Goal: Connect with others: Connect with others

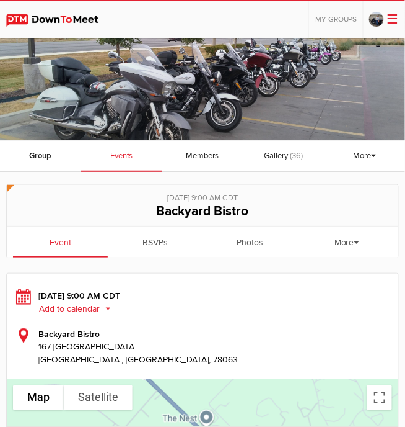
scroll to position [2, 0]
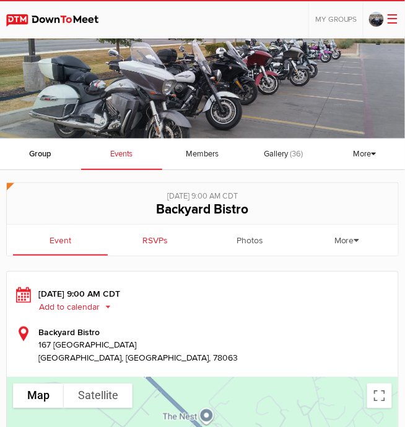
click at [152, 246] on link "RSVPs" at bounding box center [155, 239] width 95 height 31
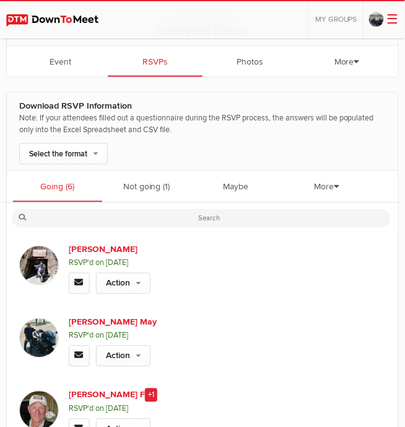
scroll to position [179, 0]
